Goal: Register for event/course

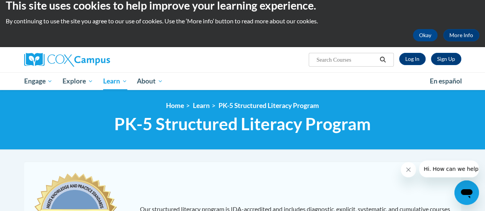
scroll to position [8, 0]
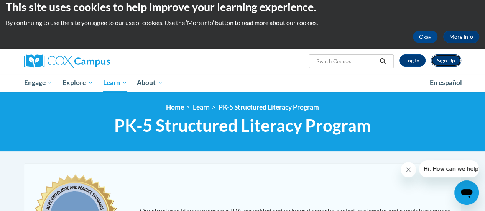
click at [444, 59] on link "Sign Up" at bounding box center [446, 60] width 30 height 12
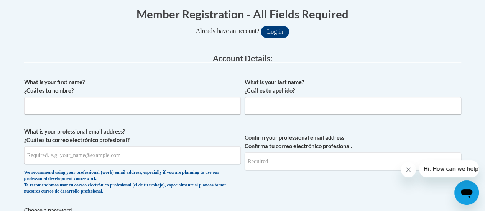
scroll to position [157, 0]
click at [82, 108] on input "What is your first name? ¿Cuál es tu nombre?" at bounding box center [132, 106] width 216 height 18
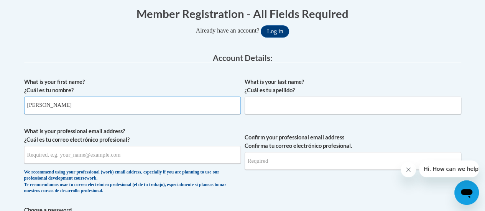
type input "William"
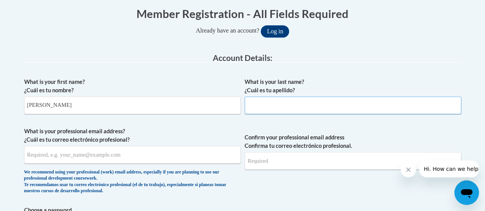
click at [261, 112] on input "What is your last name? ¿Cuál es tu apellido?" at bounding box center [352, 106] width 216 height 18
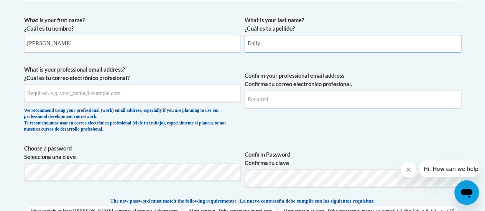
scroll to position [220, 0]
type input "Dally"
click at [130, 94] on input "What is your professional email address? ¿Cuál es tu correo electrónico profesi…" at bounding box center [132, 93] width 216 height 18
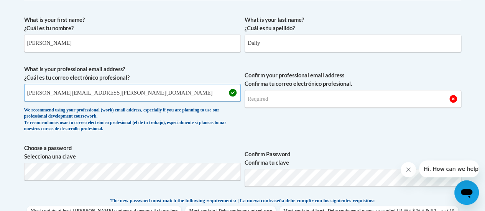
type input "william.dally@wrps.net"
click at [293, 101] on input "Confirm your professional email address Confirma tu correo electrónico profesio…" at bounding box center [352, 99] width 216 height 18
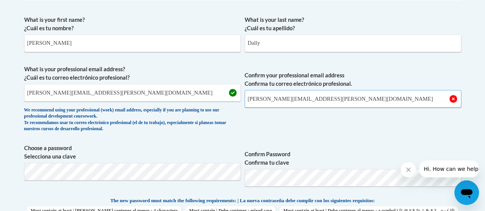
type input "william.dally@wrps.net"
click at [279, 129] on span "Confirm your professional email address Confirma tu correo electrónico profesio…" at bounding box center [352, 100] width 216 height 71
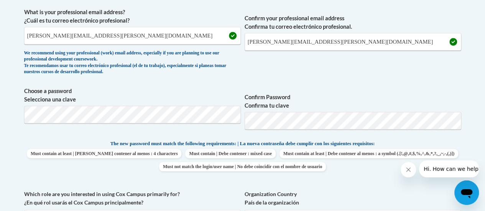
scroll to position [280, 0]
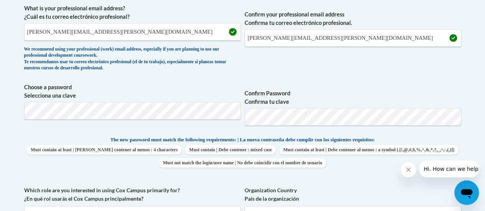
click at [444, 81] on div "What is your first name? ¿Cuál es tu nombre? William What is your last name? ¿C…" at bounding box center [242, 129] width 437 height 356
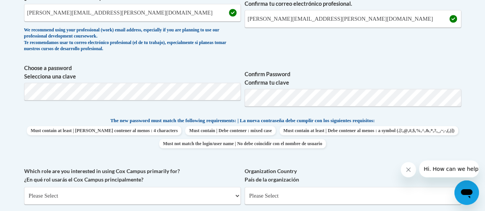
scroll to position [308, 0]
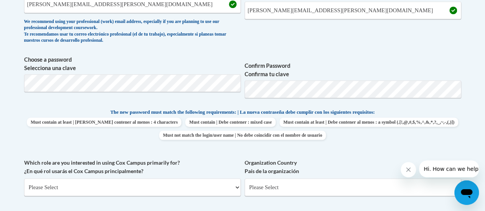
click at [441, 120] on span "Must contain at least | Debe contener al menos : 4 characters Must contain | De…" at bounding box center [242, 129] width 437 height 22
click at [171, 92] on span "Choose a password Selecciona una clave" at bounding box center [132, 80] width 216 height 49
click at [0, 90] on body "This site uses cookies to help improve your learning experience. By continuing …" at bounding box center [242, 162] width 485 height 941
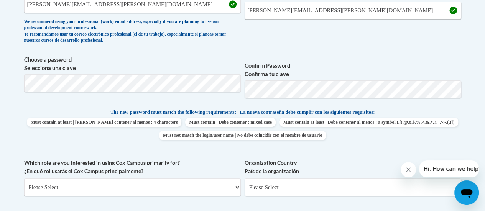
click at [347, 48] on div "What is your first name? ¿Cuál es tu nombre? William What is your last name? ¿C…" at bounding box center [242, 101] width 437 height 356
click at [150, 108] on div "What is your first name? ¿Cuál es tu nombre? William What is your last name? ¿C…" at bounding box center [242, 101] width 437 height 356
click at [472, 62] on body "This site uses cookies to help improve your learning experience. By continuing …" at bounding box center [242, 162] width 485 height 941
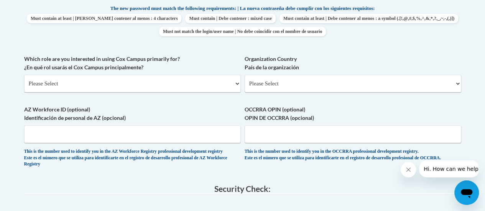
scroll to position [412, 0]
click at [234, 81] on select "Please Select College/University | Colegio/Universidad Community/Nonprofit Part…" at bounding box center [132, 83] width 216 height 18
select select "fbf2d438-af2f-41f8-98f1-81c410e29de3"
click at [24, 74] on select "Please Select College/University | Colegio/Universidad Community/Nonprofit Part…" at bounding box center [132, 83] width 216 height 18
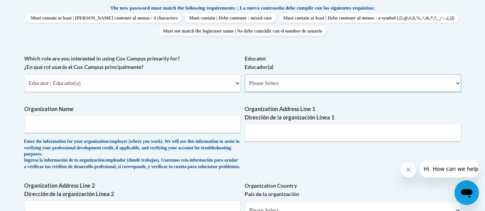
click at [384, 83] on select "Please Select Early Learning/Daycare Teacher/Family Home Care Provider | Maestr…" at bounding box center [352, 83] width 216 height 18
select select "67563ca1-16dc-4830-a7b3-94a34bed3689"
click at [244, 74] on select "Please Select Early Learning/Daycare Teacher/Family Home Care Provider | Maestr…" at bounding box center [352, 83] width 216 height 18
click at [141, 132] on input "Organization Name" at bounding box center [132, 124] width 216 height 18
drag, startPoint x: 141, startPoint y: 132, endPoint x: 234, endPoint y: 163, distance: 98.9
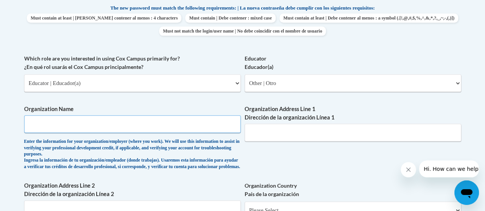
click at [234, 163] on span "Organization Name Enter the information for your organization/employer (where y…" at bounding box center [132, 137] width 216 height 65
drag, startPoint x: 72, startPoint y: 121, endPoint x: 141, endPoint y: 131, distance: 69.2
click at [72, 121] on input "Organization Name" at bounding box center [132, 124] width 216 height 18
click at [136, 123] on input "Organization Name" at bounding box center [132, 124] width 216 height 18
type input "L"
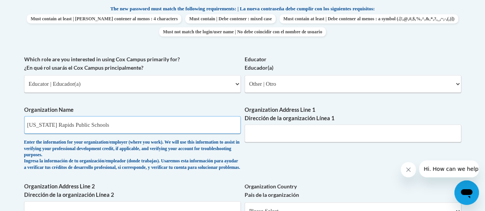
scroll to position [411, 0]
type input "Wisconsin Rapids Public Schools"
click at [307, 134] on input "Organization Address Line 1 Dirección de la organización Línea 1" at bounding box center [352, 134] width 216 height 18
paste input "1801 16th St S"
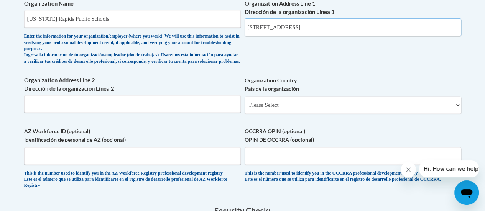
scroll to position [522, 0]
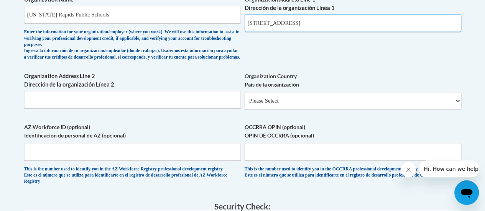
type input "1801 16th St S"
click at [321, 110] on select "Please Select United States | Estados Unidos Outside of the United States | Fue…" at bounding box center [352, 101] width 216 height 18
select select "ad49bcad-a171-4b2e-b99c-48b446064914"
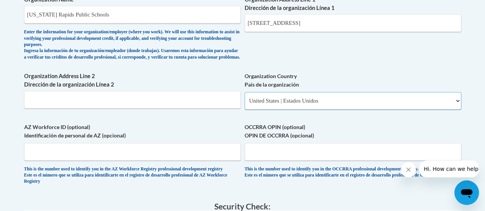
click at [244, 98] on select "Please Select United States | Estados Unidos Outside of the United States | Fue…" at bounding box center [352, 101] width 216 height 18
select select
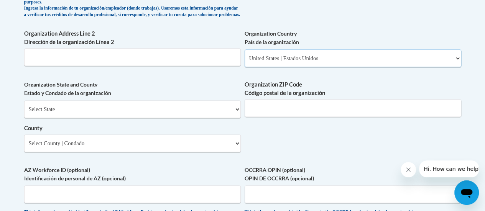
scroll to position [565, 0]
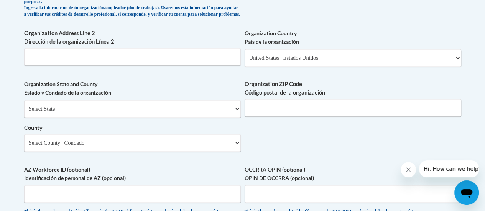
click at [175, 126] on div "Select State Alabama Alaska Arizona Arkansas California Colorado Connecticut De…" at bounding box center [132, 126] width 216 height 52
click at [175, 117] on select "Select State Alabama Alaska Arizona Arkansas California Colorado Connecticut De…" at bounding box center [132, 109] width 216 height 18
select select "Wisconsin"
click at [24, 106] on select "Select State Alabama Alaska Arizona Arkansas California Colorado Connecticut De…" at bounding box center [132, 109] width 216 height 18
click at [322, 116] on input "Organization ZIP Code Código postal de la organización" at bounding box center [352, 108] width 216 height 18
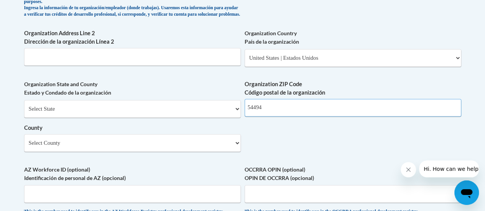
type input "54494"
click at [224, 150] on select "Select County Adams Ashland Barron Bayfield Brown Buffalo Burnett Calumet Chipp…" at bounding box center [132, 143] width 216 height 18
select select "Wood"
click at [24, 140] on select "Select County Adams Ashland Barron Bayfield Brown Buffalo Burnett Calumet Chipp…" at bounding box center [132, 143] width 216 height 18
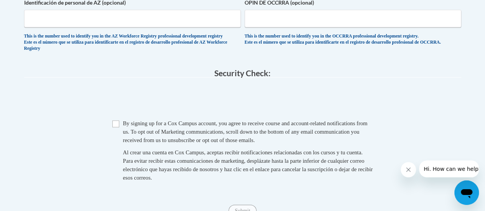
scroll to position [734, 0]
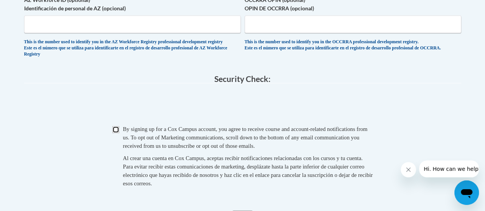
click at [116, 133] on input "Checkbox" at bounding box center [115, 129] width 7 height 7
checkbox input "true"
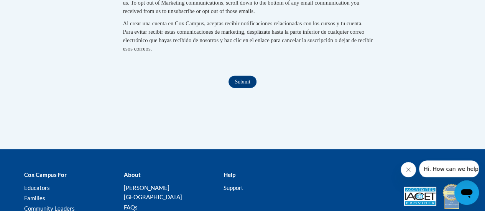
scroll to position [873, 0]
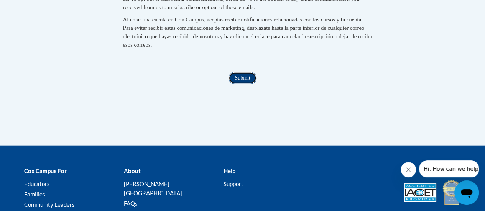
click at [242, 84] on input "Submit" at bounding box center [242, 78] width 28 height 12
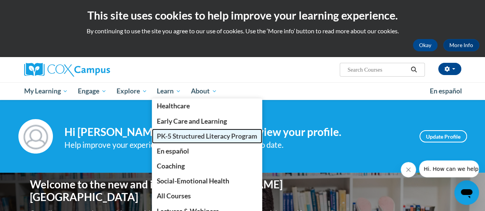
click at [187, 139] on span "PK-5 Structured Literacy Program" at bounding box center [207, 136] width 100 height 8
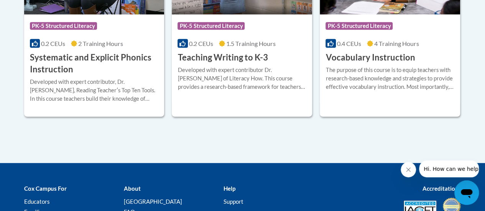
scroll to position [992, 0]
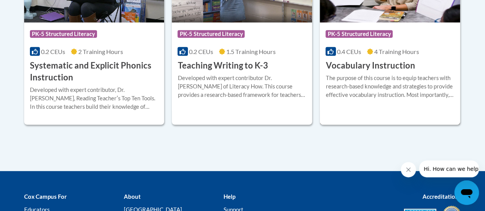
click at [377, 69] on h3 "Vocabulary Instruction" at bounding box center [369, 66] width 89 height 12
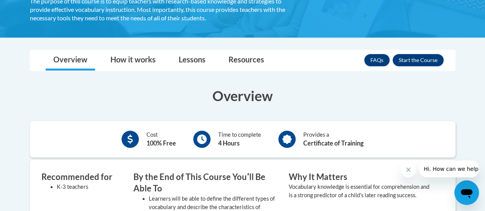
scroll to position [154, 0]
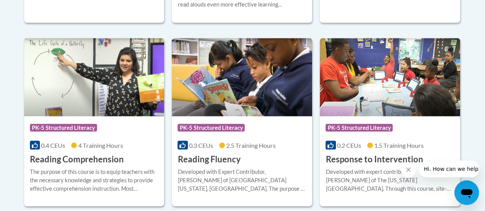
scroll to position [715, 0]
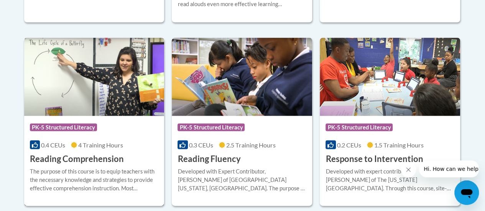
click at [118, 124] on div "Course Category: PK-5 Structured Literacy" at bounding box center [94, 128] width 129 height 17
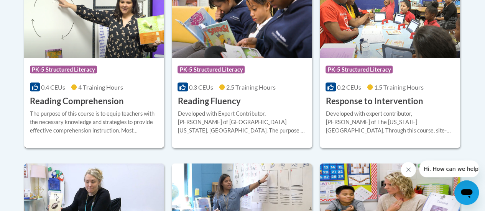
scroll to position [776, 0]
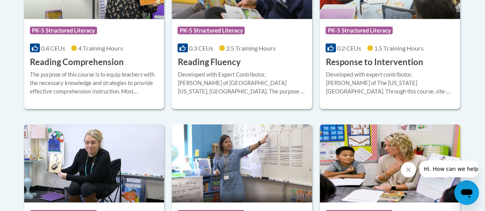
scroll to position [811, 0]
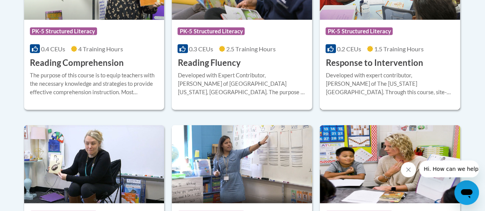
click at [383, 66] on h3 "Response to Intervention" at bounding box center [373, 63] width 97 height 12
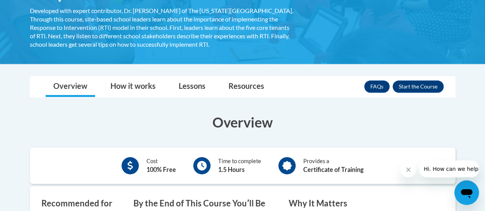
scroll to position [151, 0]
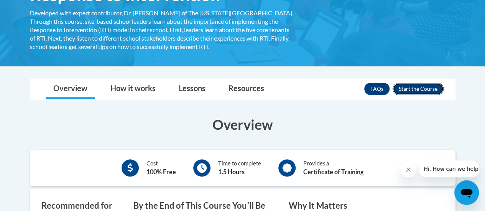
click at [410, 87] on button "Enroll" at bounding box center [417, 89] width 51 height 12
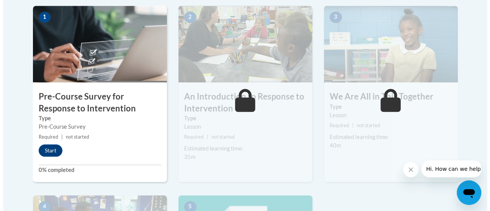
scroll to position [251, 0]
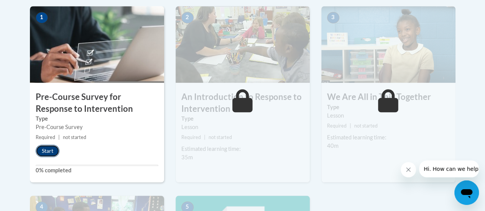
click at [49, 150] on button "Start" at bounding box center [48, 151] width 24 height 12
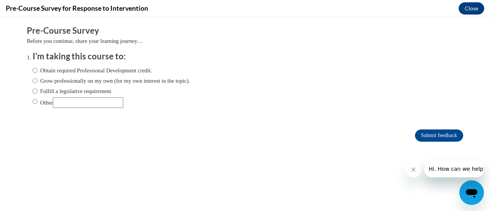
scroll to position [0, 0]
click at [33, 69] on input "Obtain required Professional Development credit." at bounding box center [35, 70] width 5 height 8
radio input "true"
click at [431, 134] on input "Submit feedback" at bounding box center [439, 136] width 48 height 12
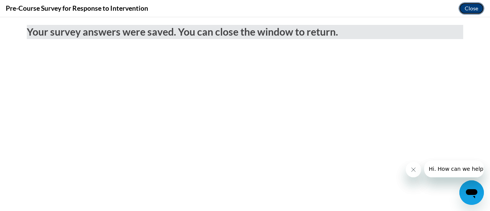
click at [466, 9] on button "Close" at bounding box center [472, 8] width 26 height 12
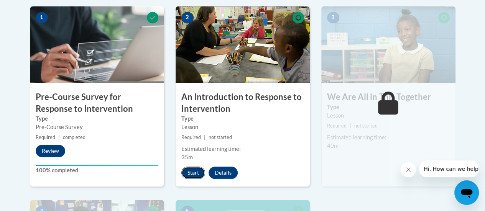
click at [194, 174] on button "Start" at bounding box center [193, 173] width 24 height 12
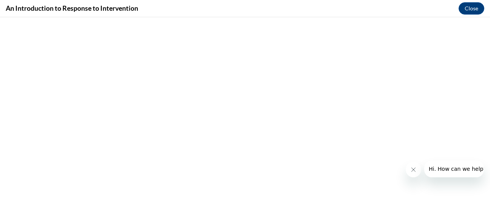
click at [409, 171] on button "Close message from company" at bounding box center [413, 169] width 15 height 15
